Goal: Use online tool/utility: Utilize a website feature to perform a specific function

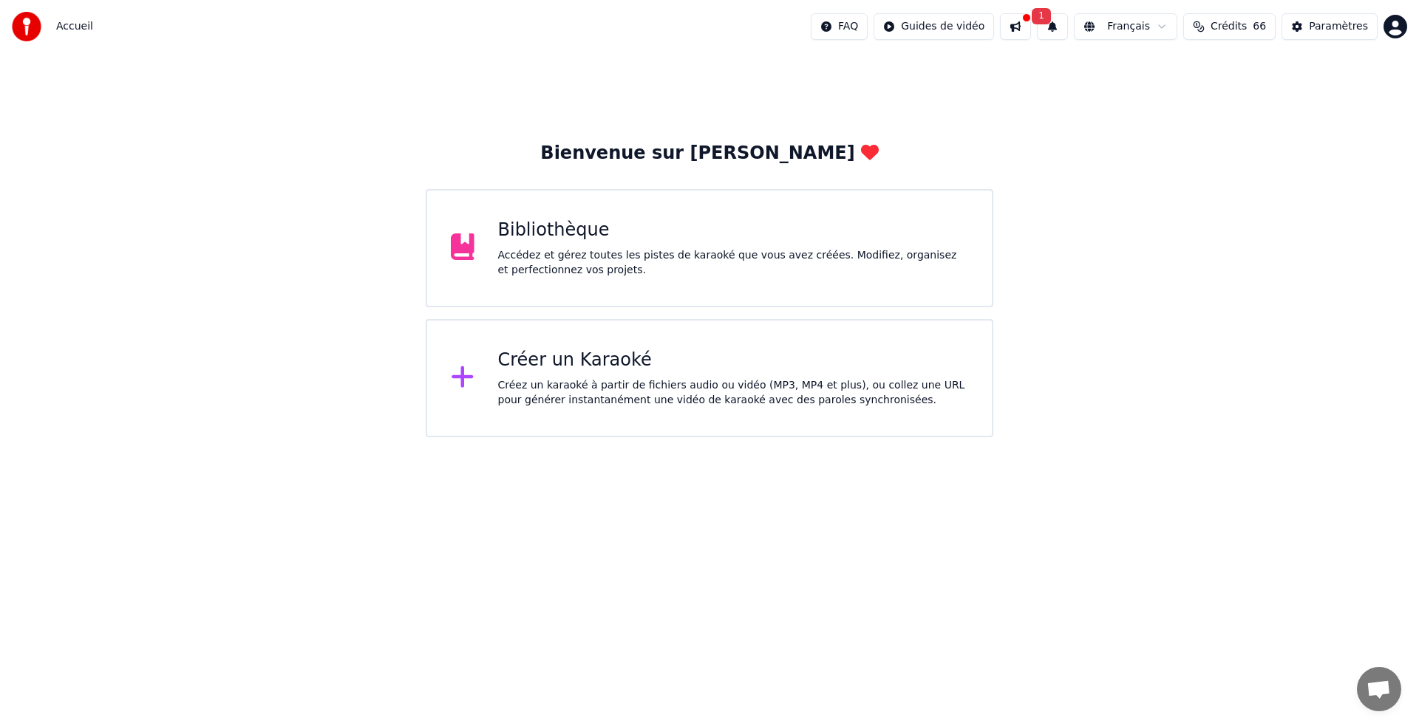
click at [656, 373] on div "Créer un Karaoké Créez un karaoké à partir de fichiers audio ou vidéo (MP3, MP4…" at bounding box center [733, 378] width 471 height 59
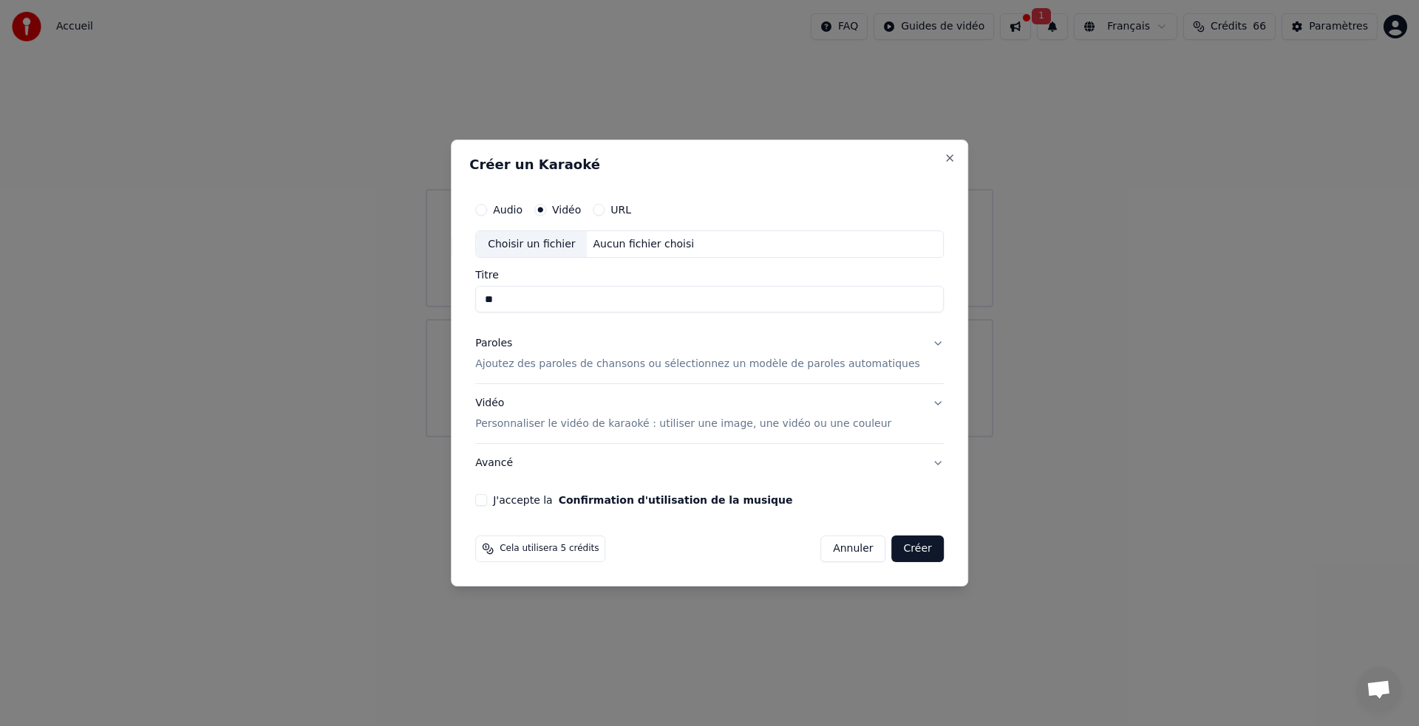
type input "*"
click at [577, 205] on label "Vidéo" at bounding box center [566, 210] width 29 height 10
click at [546, 205] on button "Vidéo" at bounding box center [540, 210] width 12 height 12
click at [545, 240] on div "Choisir un fichier" at bounding box center [531, 244] width 111 height 27
type input "*****"
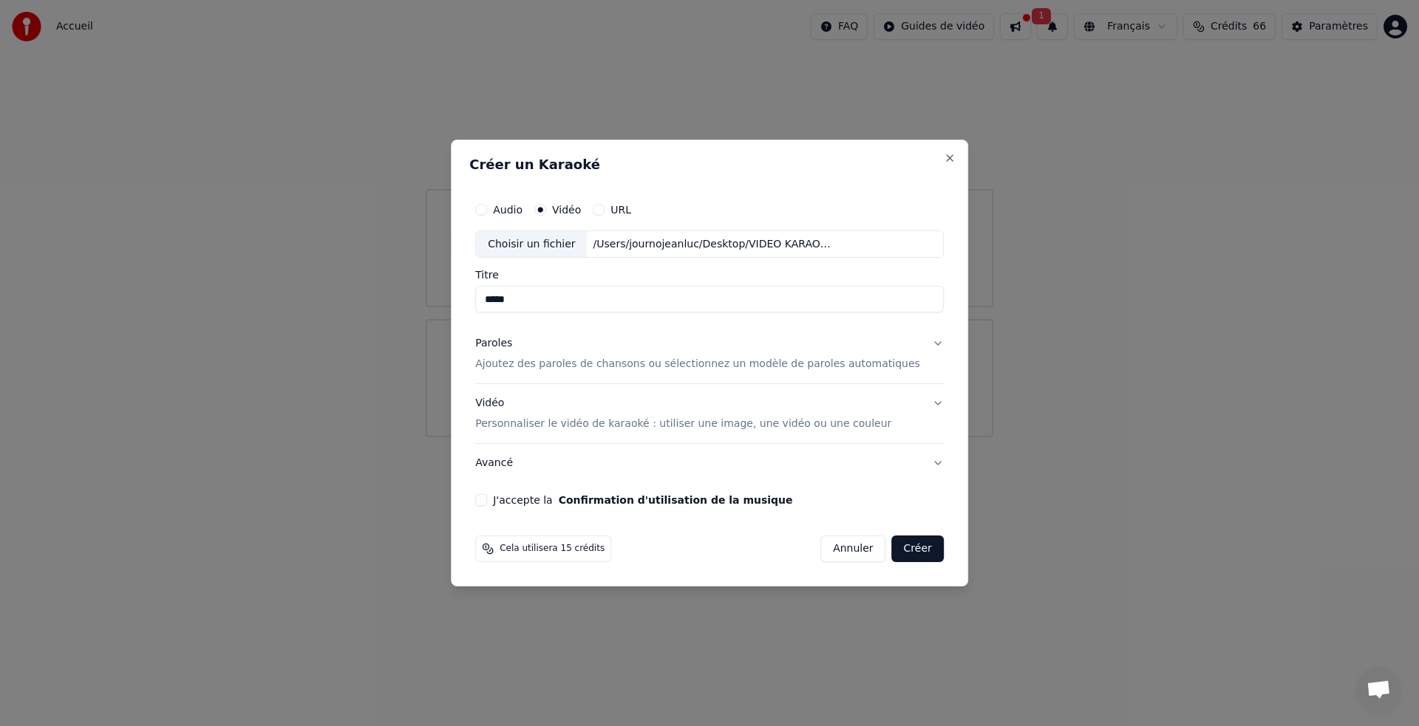
click at [600, 363] on p "Ajoutez des paroles de chansons ou sélectionnez un modèle de paroles automatiqu…" at bounding box center [697, 365] width 445 height 15
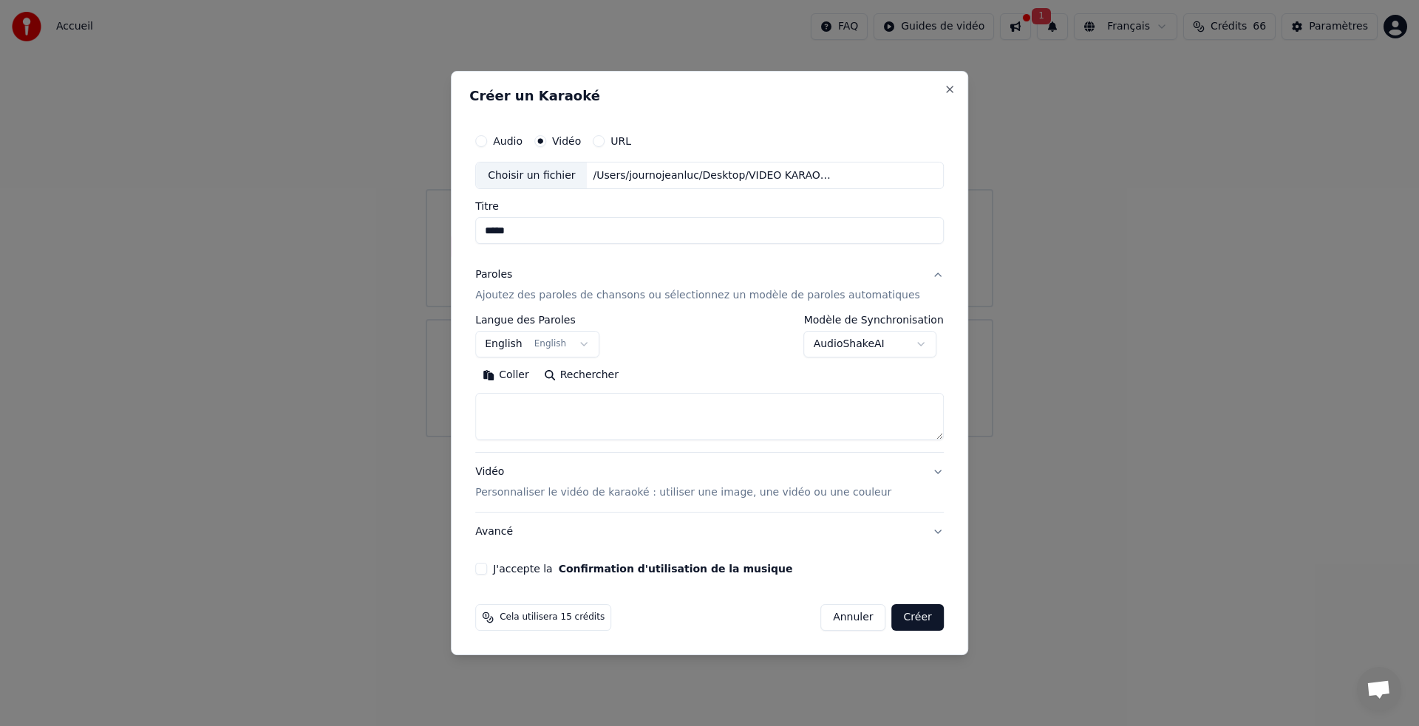
click at [562, 344] on button "English English" at bounding box center [537, 345] width 124 height 27
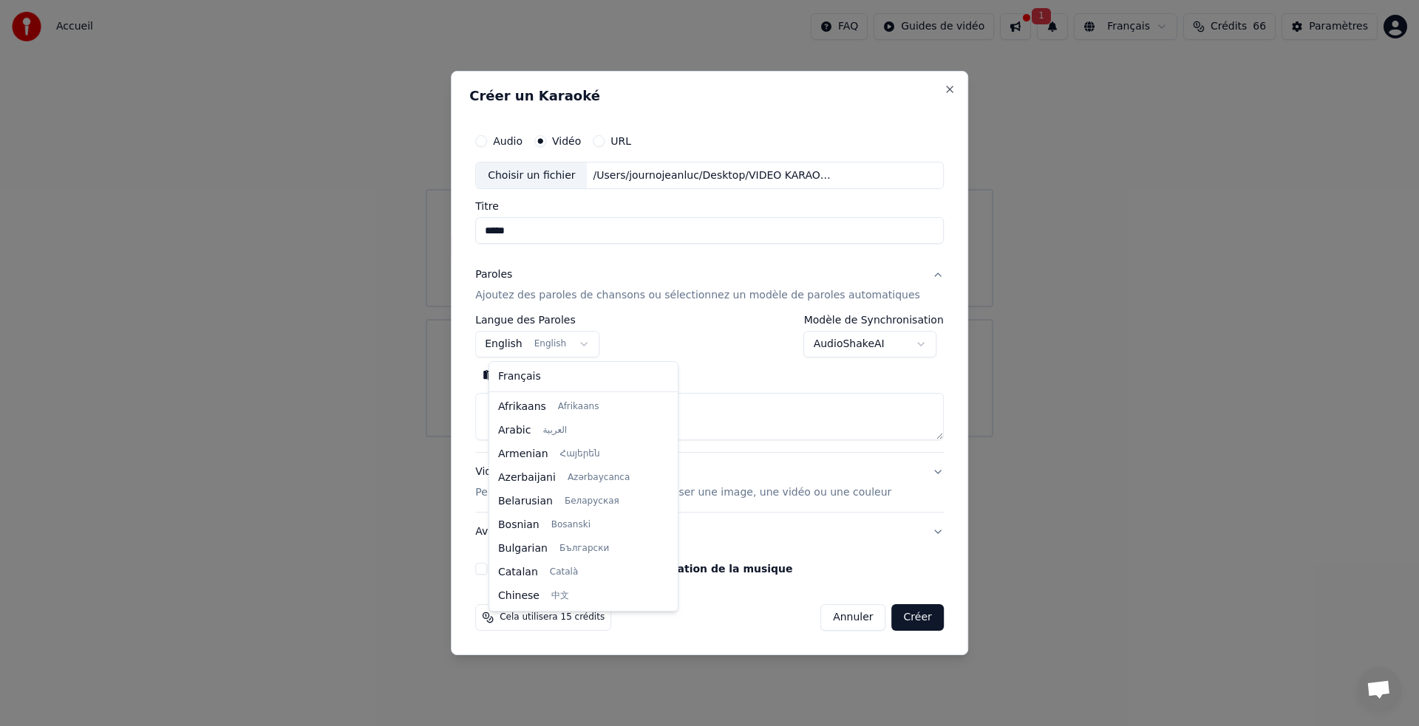
scroll to position [118, 0]
select select "**"
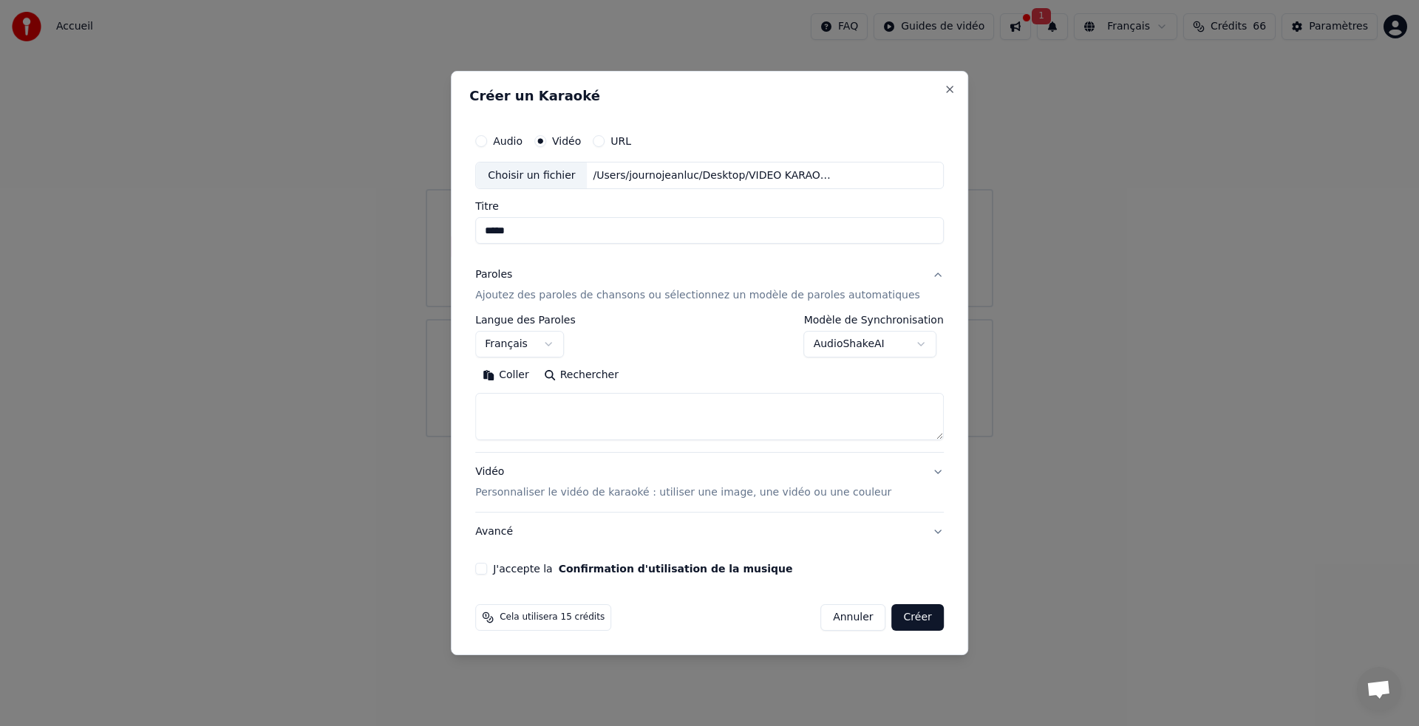
click at [529, 373] on button "Coller" at bounding box center [505, 376] width 61 height 24
type textarea "**********"
click at [487, 567] on button "J'accepte la Confirmation d'utilisation de la musique" at bounding box center [481, 569] width 12 height 12
click at [906, 624] on button "Créer" at bounding box center [918, 617] width 52 height 27
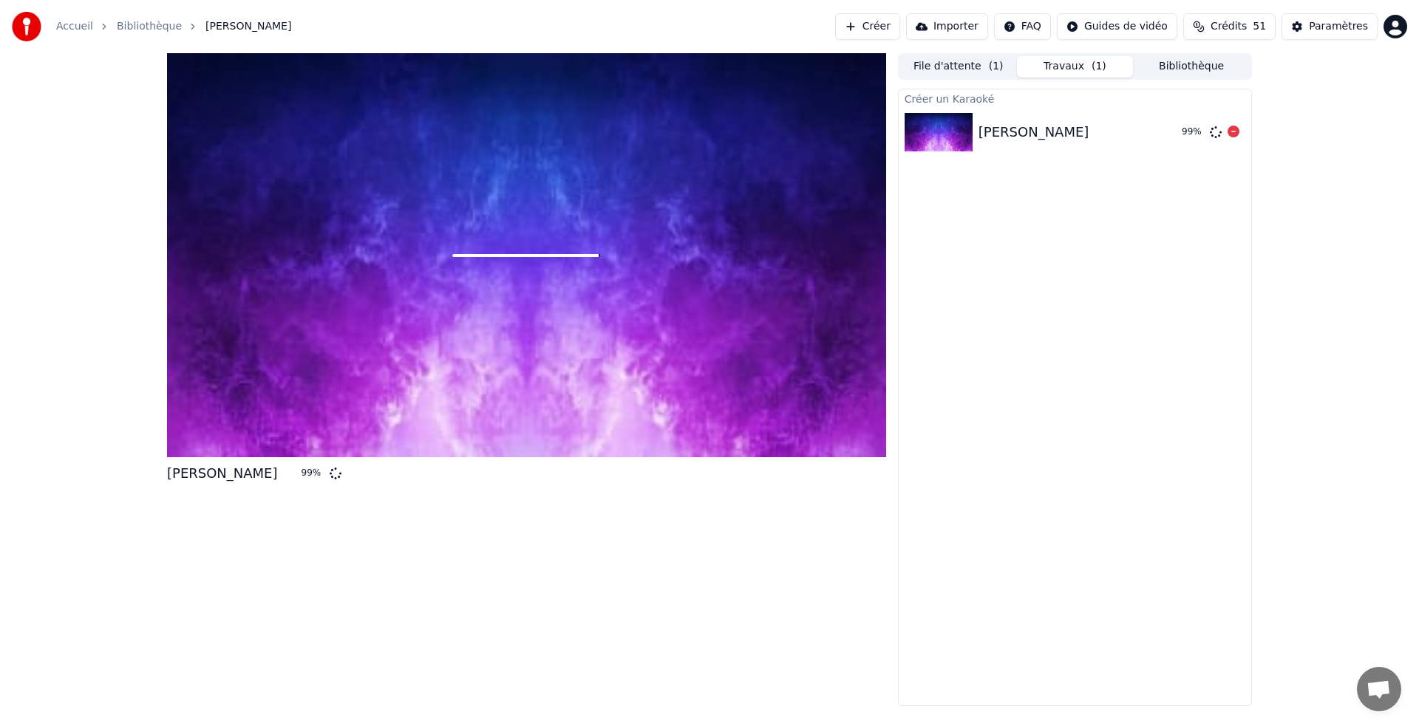
click at [1030, 143] on div "[DEMOGRAPHIC_DATA] 99 %" at bounding box center [1075, 132] width 352 height 50
click at [1048, 142] on div "[PERSON_NAME]" at bounding box center [1073, 132] width 191 height 21
click at [1046, 141] on div "[PERSON_NAME]" at bounding box center [1073, 132] width 191 height 21
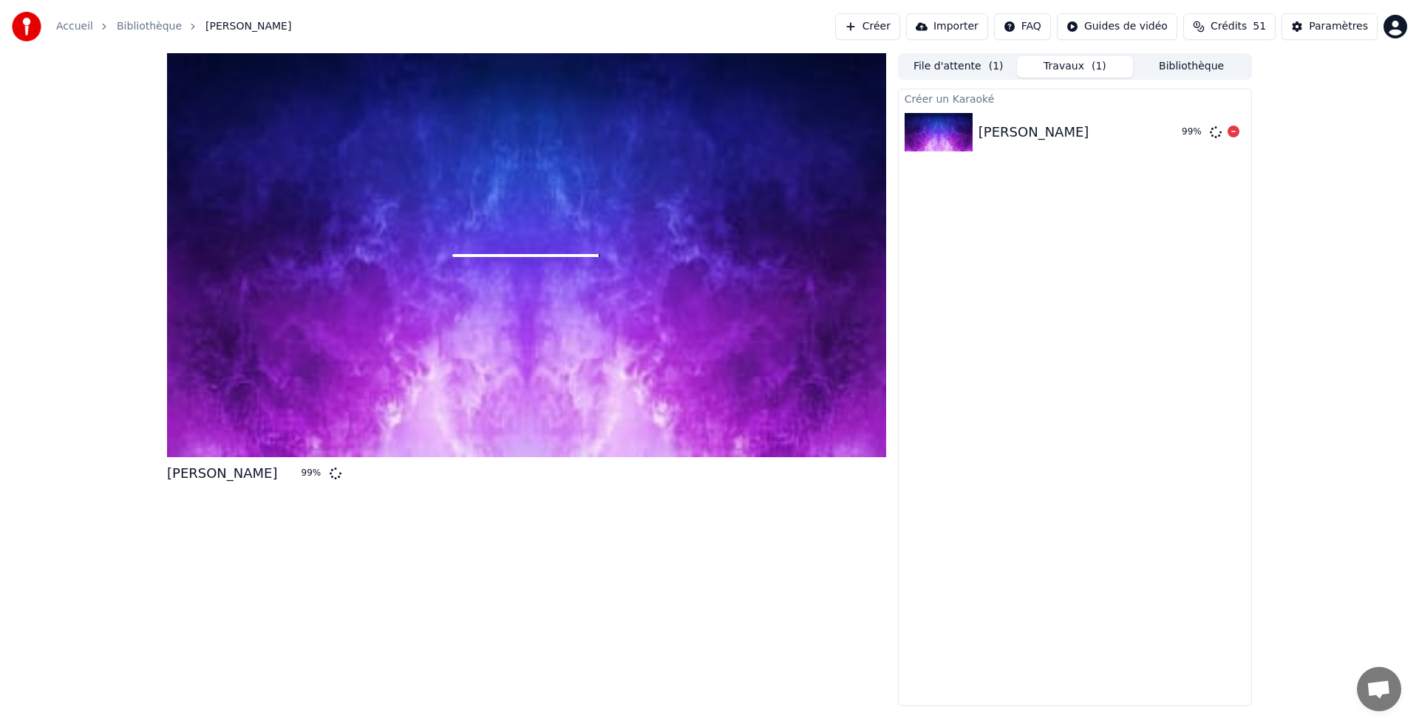
click at [1045, 140] on div "[PERSON_NAME]" at bounding box center [1073, 132] width 191 height 21
click at [1232, 131] on icon at bounding box center [1233, 132] width 12 height 12
click at [1100, 138] on div "[PERSON_NAME]" at bounding box center [1099, 132] width 243 height 21
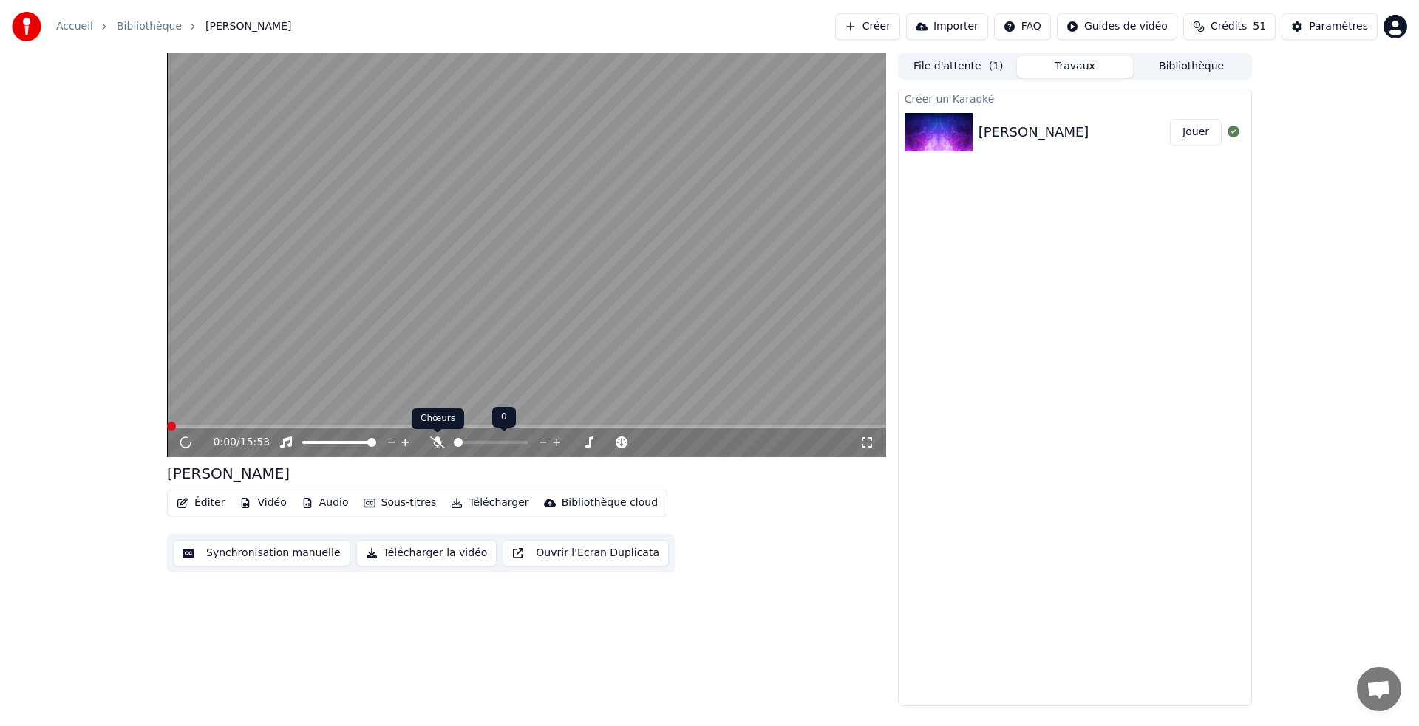
click at [443, 447] on icon at bounding box center [437, 443] width 15 height 12
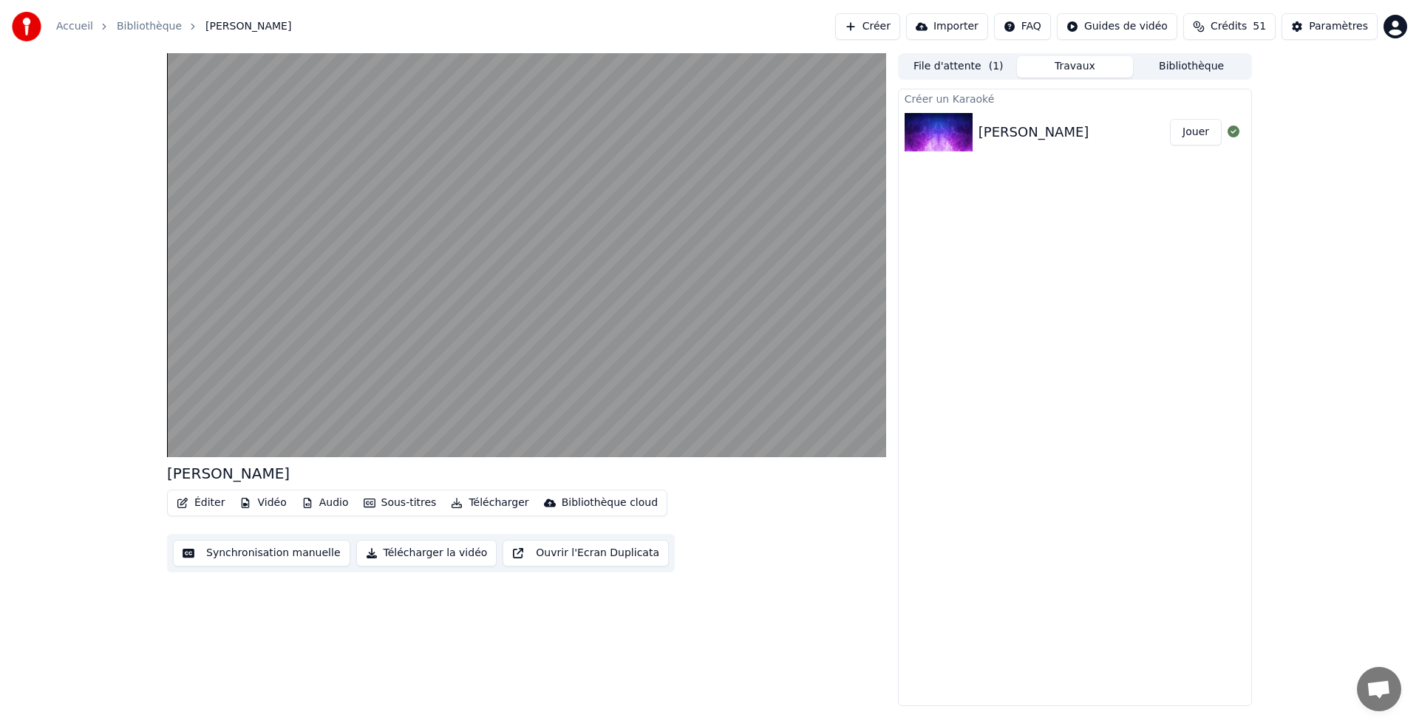
click at [429, 548] on button "Télécharger la vidéo" at bounding box center [426, 553] width 141 height 27
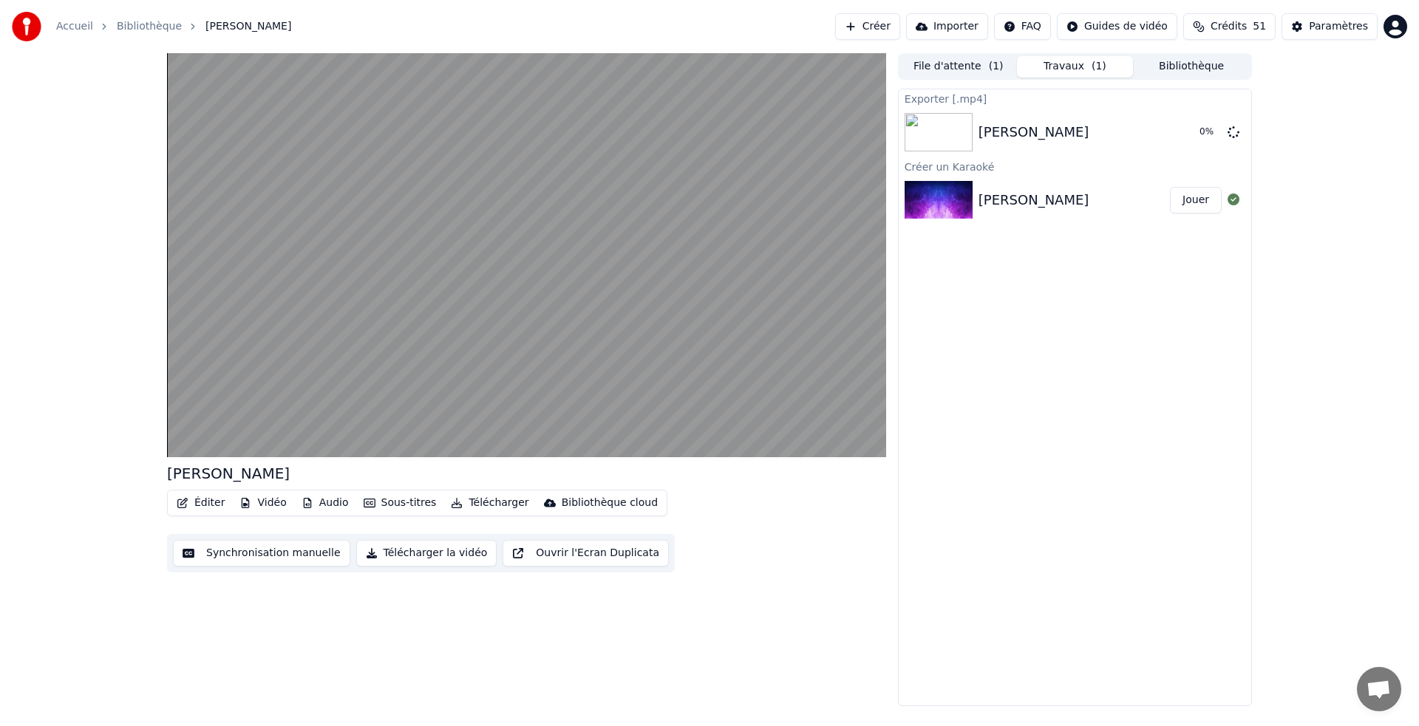
click at [473, 500] on button "Télécharger" at bounding box center [489, 503] width 89 height 21
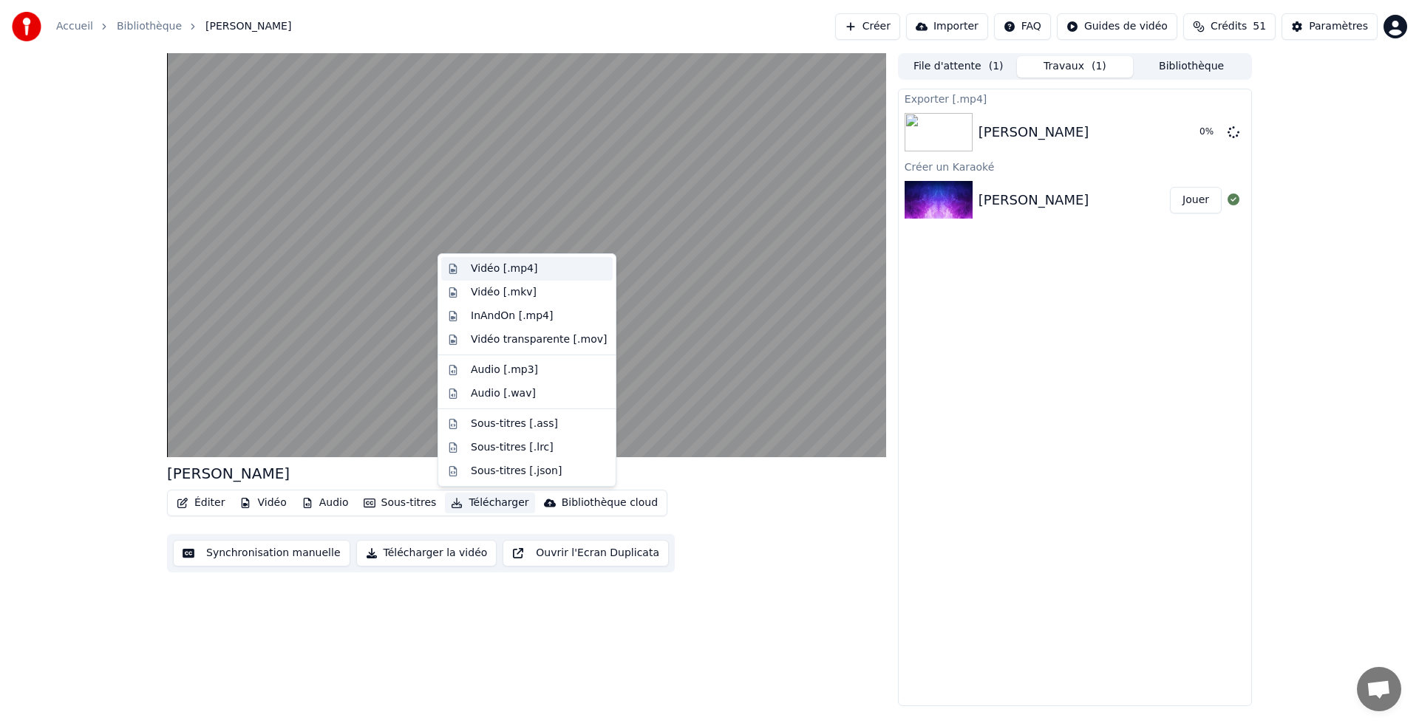
click at [518, 263] on div "Vidéo [.mp4]" at bounding box center [504, 269] width 67 height 15
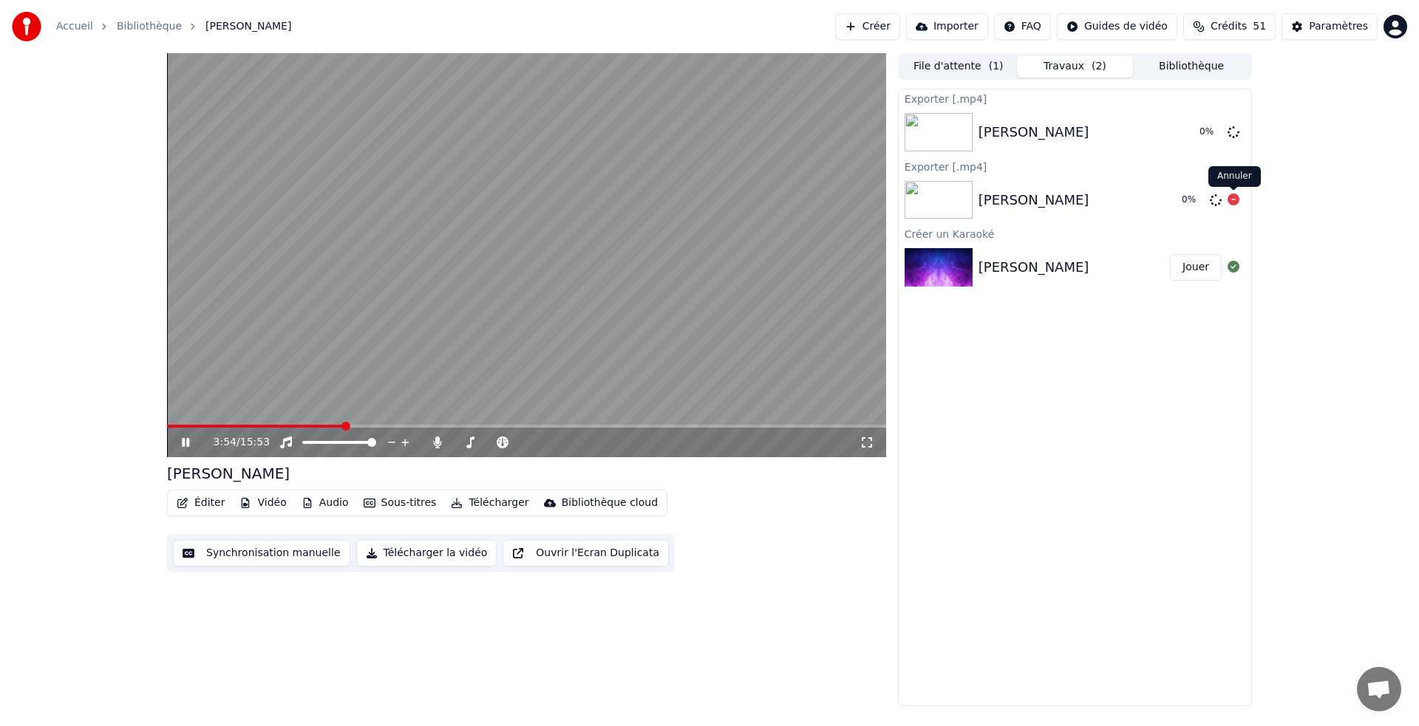
click at [1227, 202] on icon at bounding box center [1233, 200] width 12 height 12
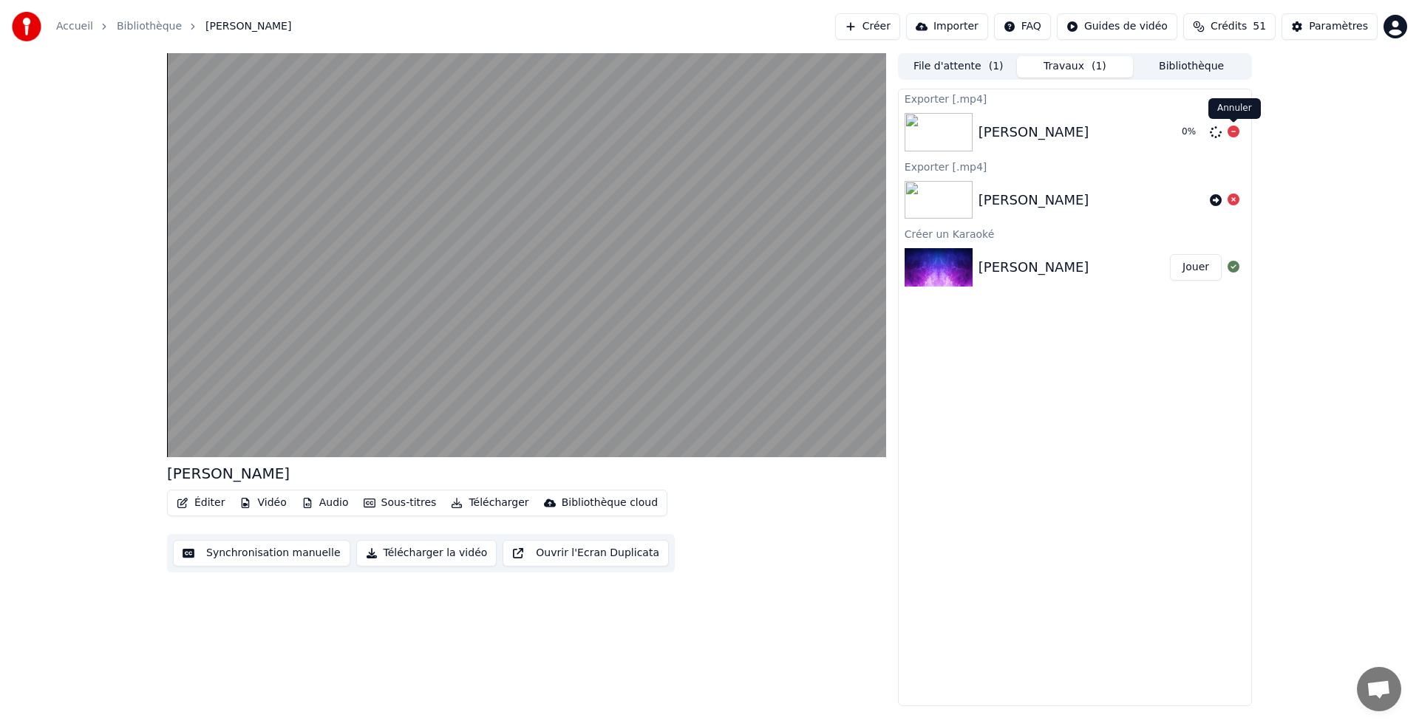
click at [1237, 133] on icon at bounding box center [1233, 132] width 12 height 12
click at [423, 556] on button "Télécharger la vidéo" at bounding box center [426, 553] width 141 height 27
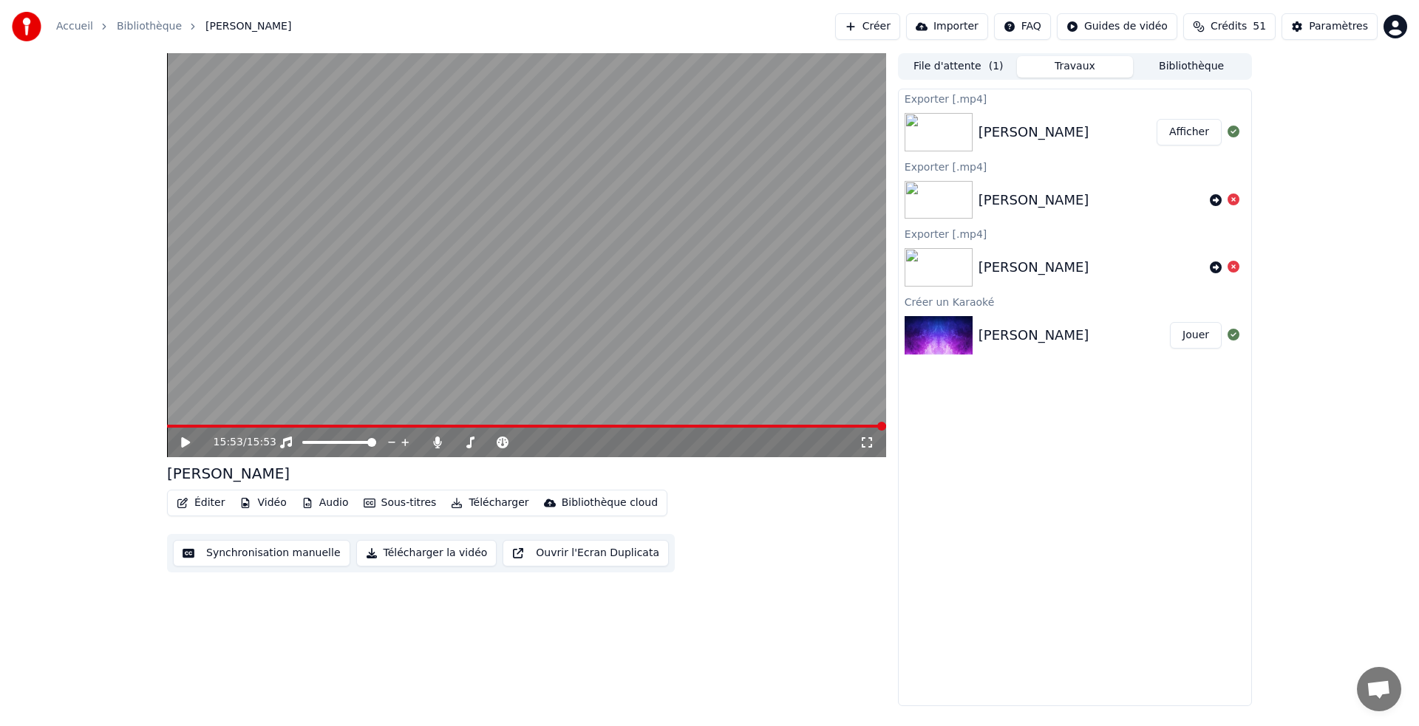
click at [1177, 130] on button "Afficher" at bounding box center [1189, 132] width 65 height 27
click at [185, 443] on icon at bounding box center [185, 442] width 9 height 10
